Goal: Task Accomplishment & Management: Use online tool/utility

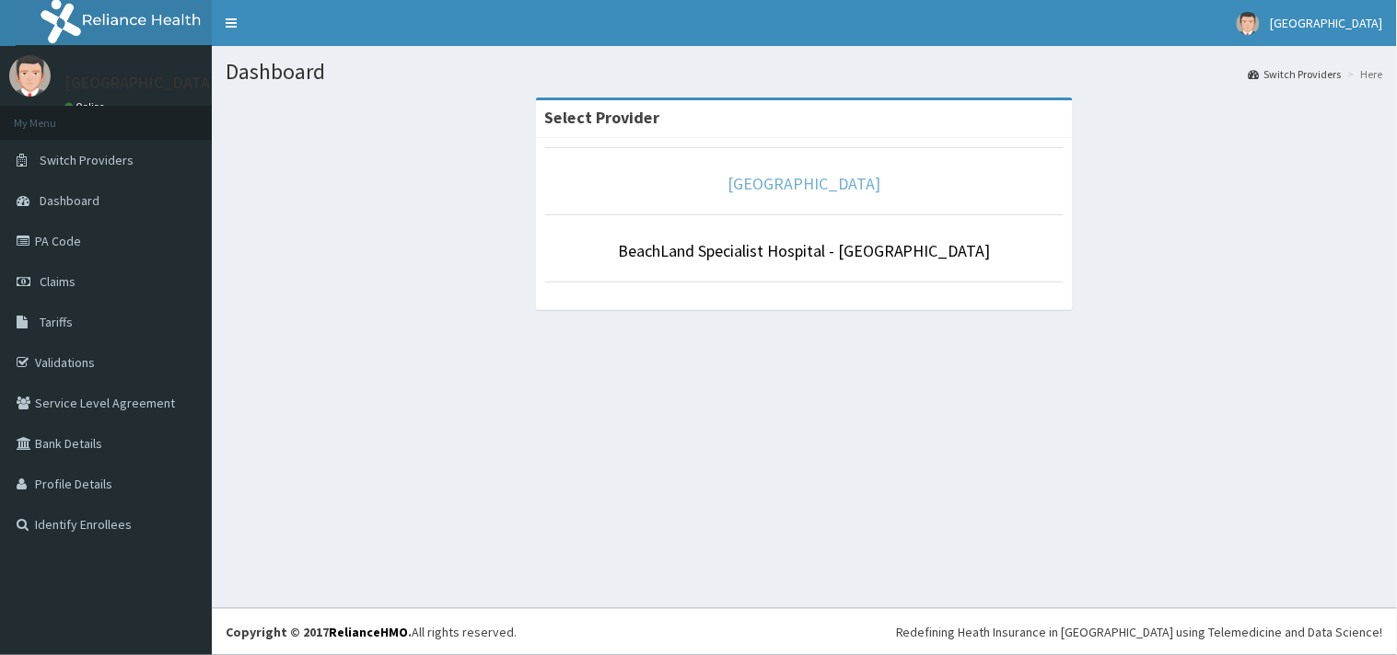
click at [862, 180] on link "[GEOGRAPHIC_DATA]" at bounding box center [804, 183] width 153 height 21
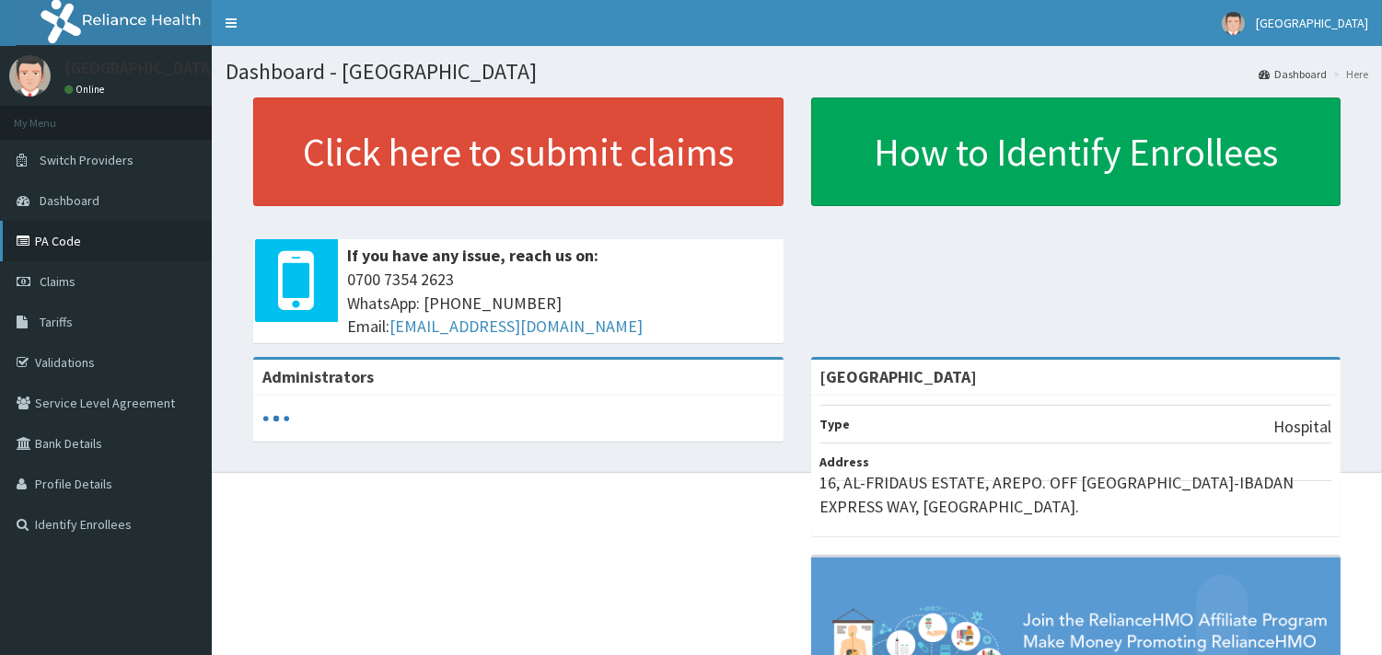
click at [115, 245] on link "PA Code" at bounding box center [106, 241] width 212 height 41
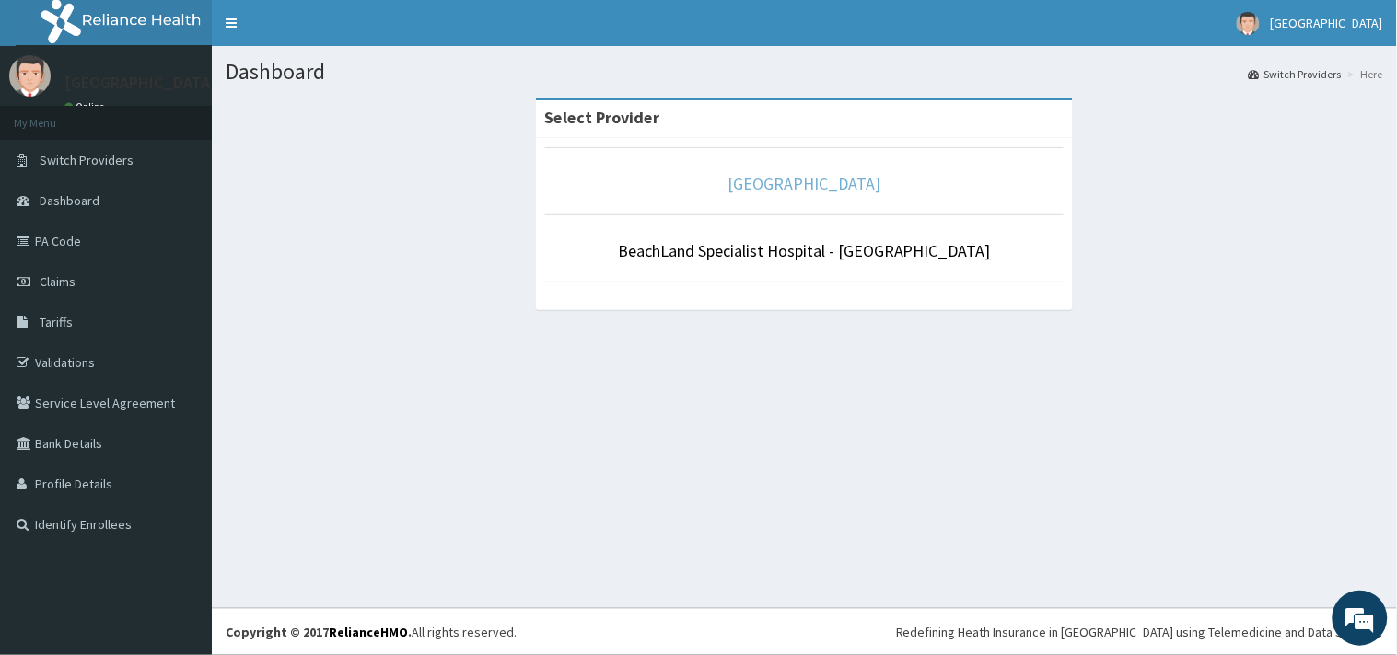
click at [780, 188] on link "[GEOGRAPHIC_DATA]" at bounding box center [804, 183] width 153 height 21
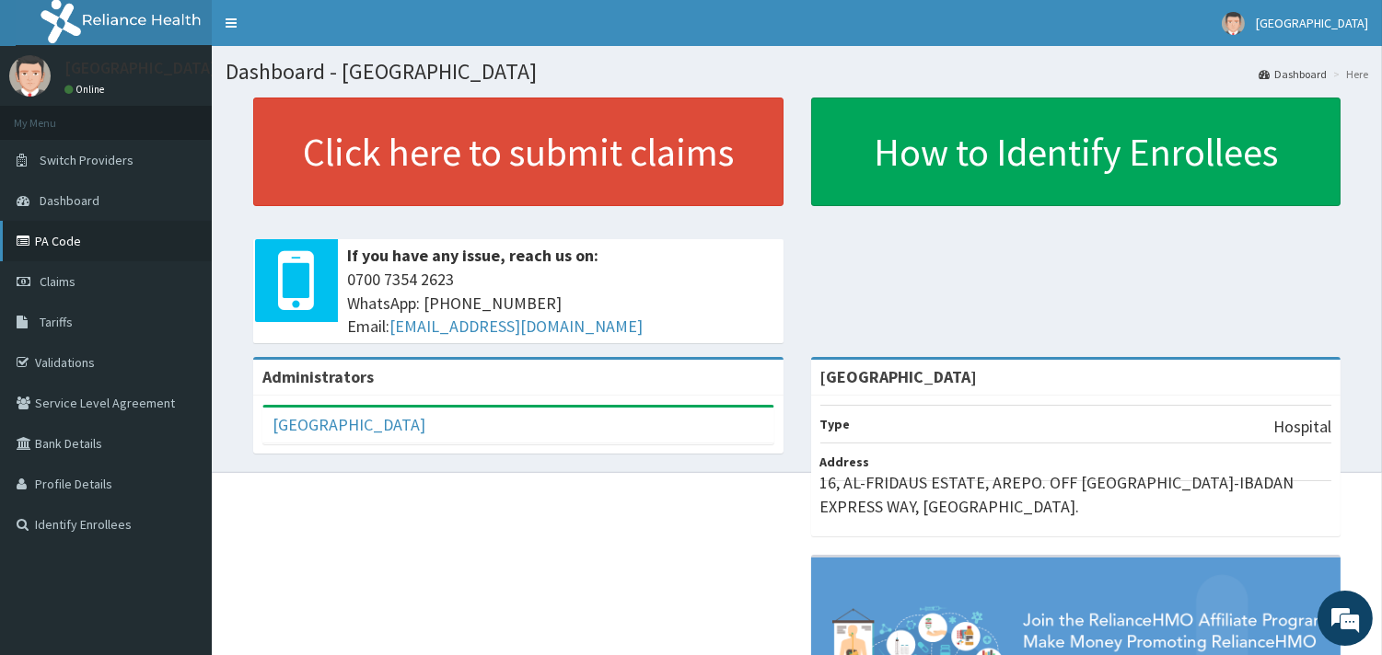
click at [52, 242] on link "PA Code" at bounding box center [106, 241] width 212 height 41
